Goal: Task Accomplishment & Management: Manage account settings

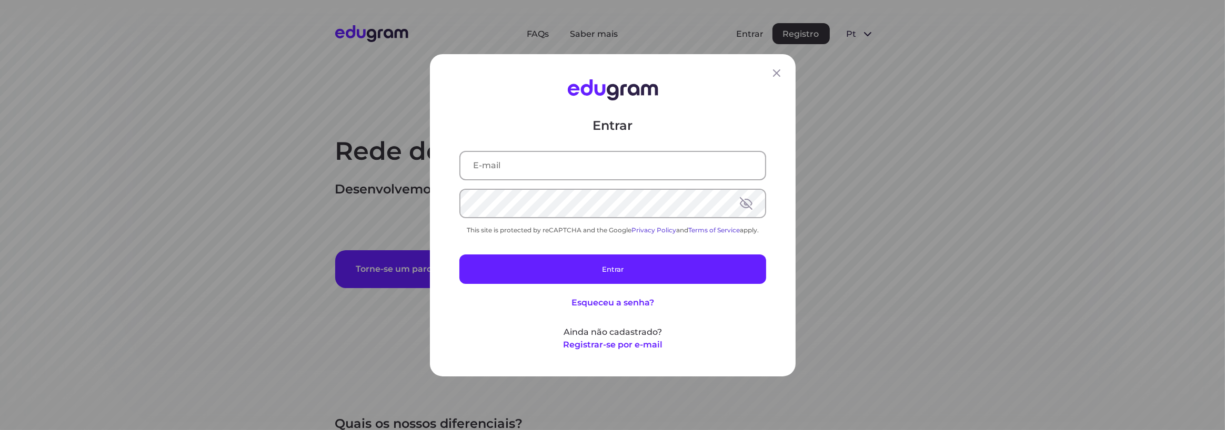
click at [548, 232] on div "This site is protected by reCAPTCHA and the Google Privacy Policy and Terms of …" at bounding box center [612, 230] width 307 height 8
click at [533, 172] on input "text" at bounding box center [612, 165] width 305 height 27
type input "[EMAIL_ADDRESS][DOMAIN_NAME]"
click at [522, 293] on div "Entrar [EMAIL_ADDRESS][DOMAIN_NAME] This site is protected by reCAPTCHA and the…" at bounding box center [612, 234] width 307 height 234
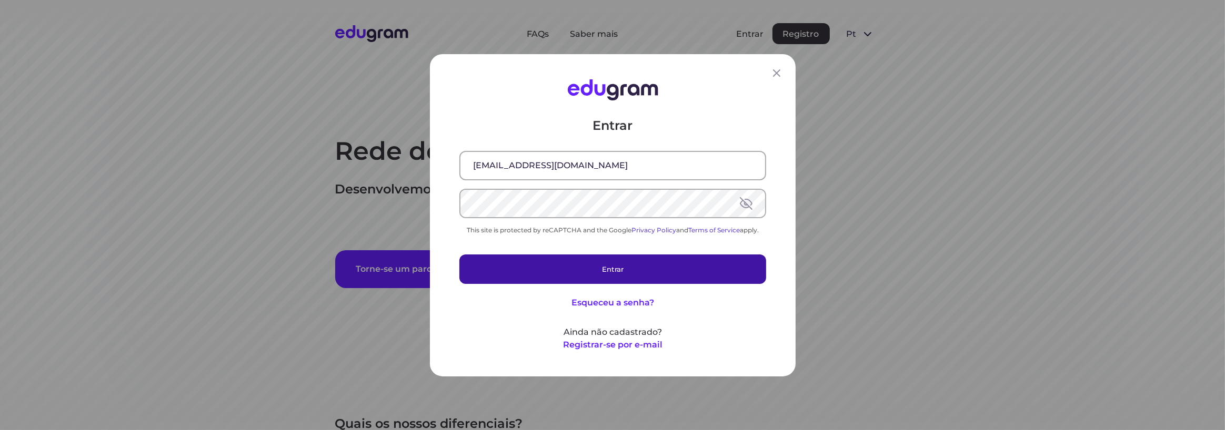
click at [590, 265] on button "Entrar" at bounding box center [612, 268] width 307 height 29
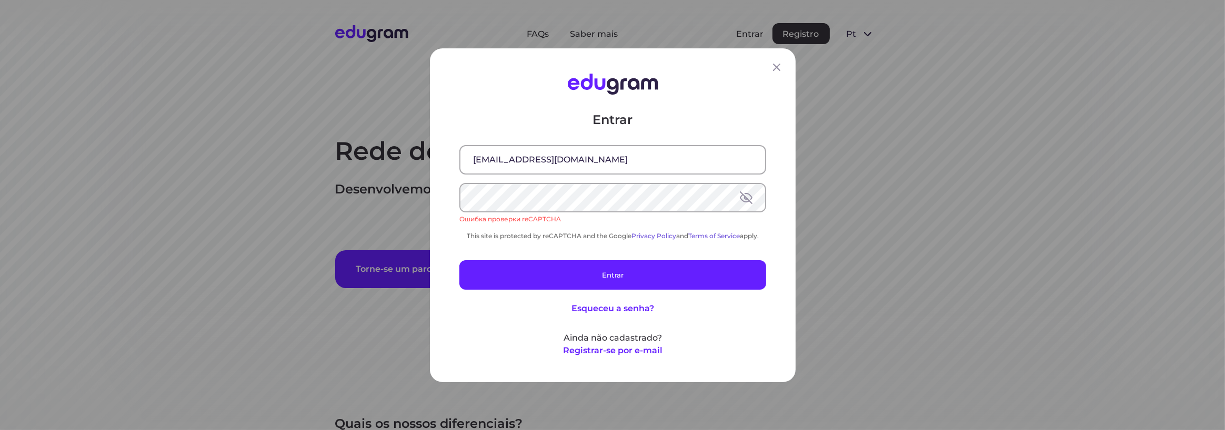
click at [547, 221] on div "Ошибка проверки reCAPTCHA" at bounding box center [612, 218] width 307 height 9
click at [585, 242] on div "Entrar [EMAIL_ADDRESS][DOMAIN_NAME] Ошибка проверки reCAPTCHA This site is prot…" at bounding box center [612, 234] width 307 height 246
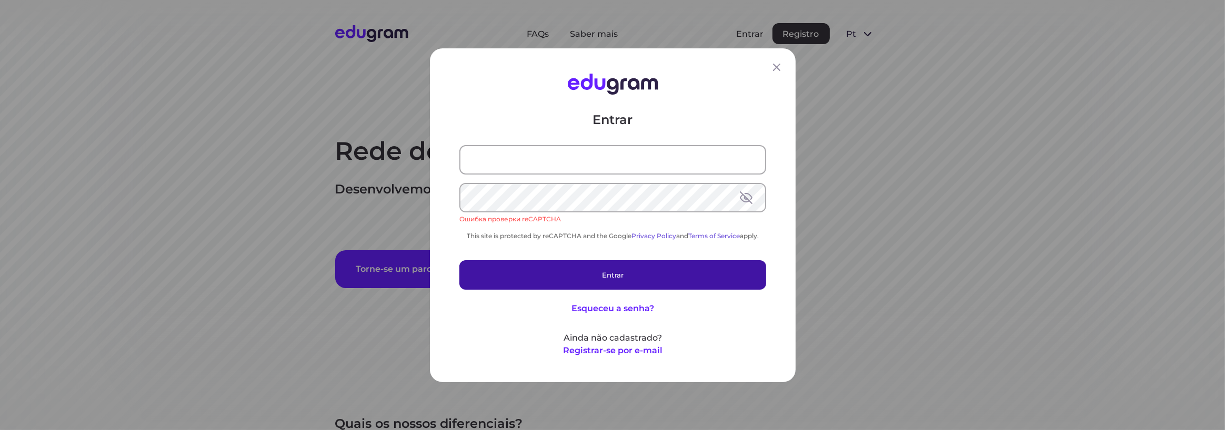
click at [619, 274] on button "Entrar" at bounding box center [612, 274] width 307 height 29
